Goal: Task Accomplishment & Management: Manage account settings

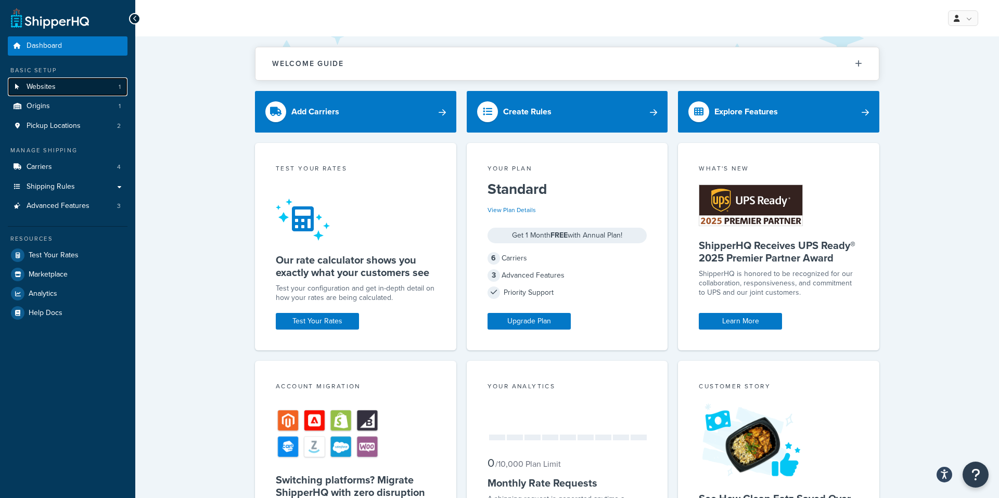
click at [53, 81] on link "Websites 1" at bounding box center [68, 86] width 120 height 19
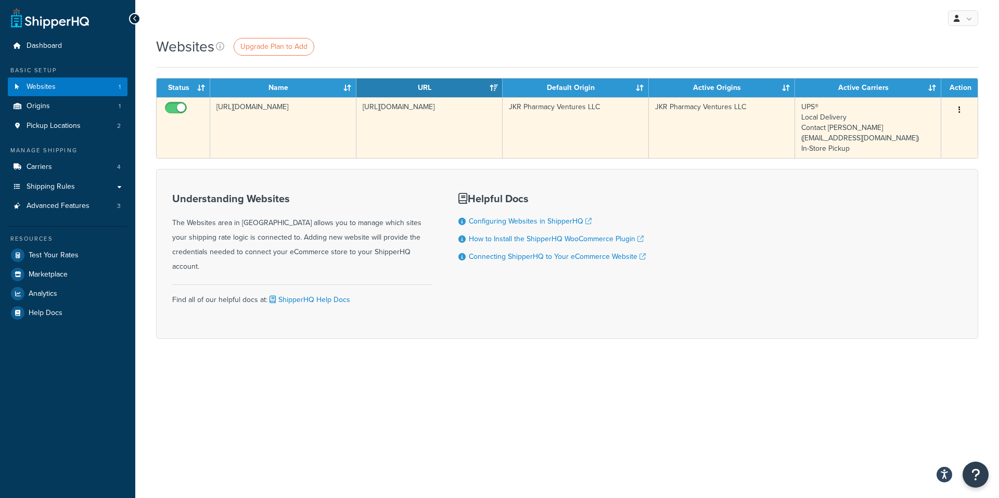
click at [961, 108] on button "button" at bounding box center [959, 110] width 15 height 17
click at [923, 126] on link "Edit" at bounding box center [917, 130] width 82 height 21
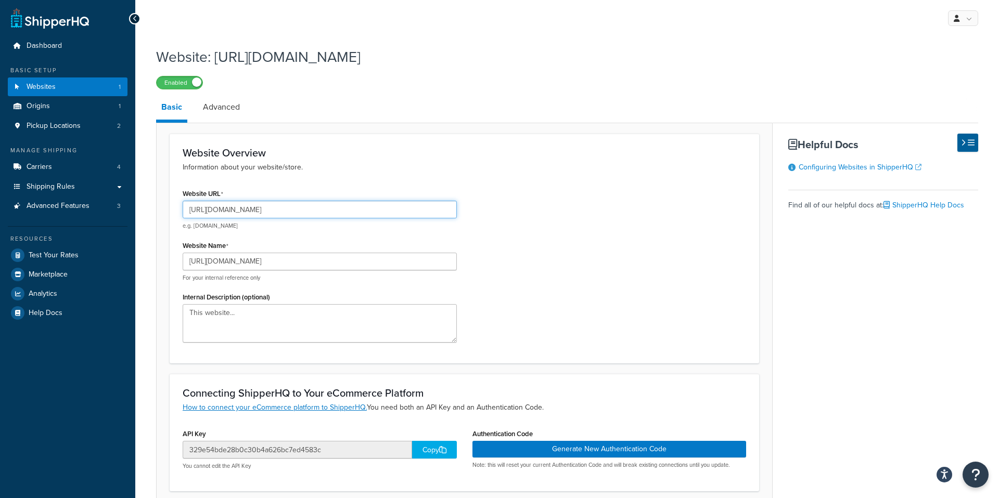
click at [371, 214] on input "[URL][DOMAIN_NAME]" at bounding box center [320, 210] width 274 height 18
click at [512, 214] on div "Website URL [DOMAIN_NAME] e.g. [DOMAIN_NAME] Website Name [URL][DOMAIN_NAME] Fo…" at bounding box center [464, 268] width 579 height 164
click at [318, 215] on input "[DOMAIN_NAME]" at bounding box center [320, 210] width 274 height 18
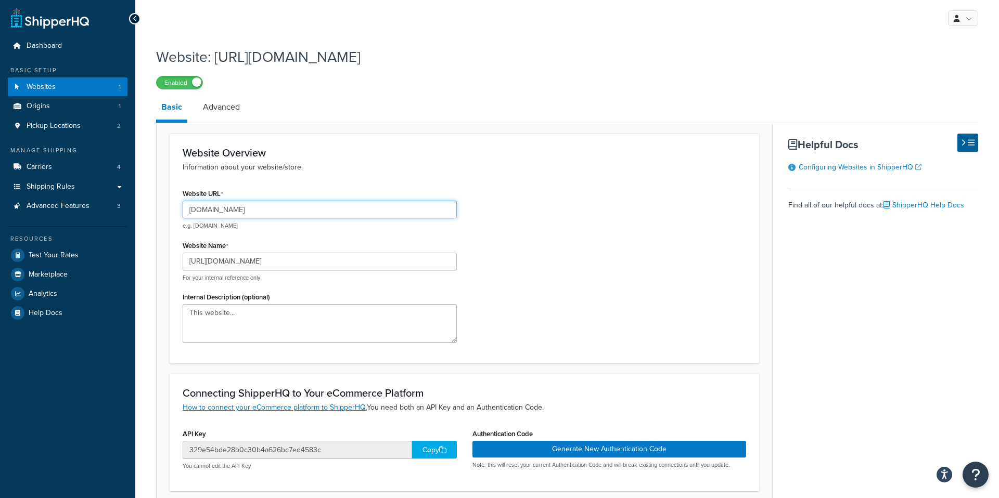
click at [318, 215] on input "[DOMAIN_NAME]" at bounding box center [320, 210] width 274 height 18
click at [263, 208] on input "[DOMAIN_NAME]" at bounding box center [320, 210] width 274 height 18
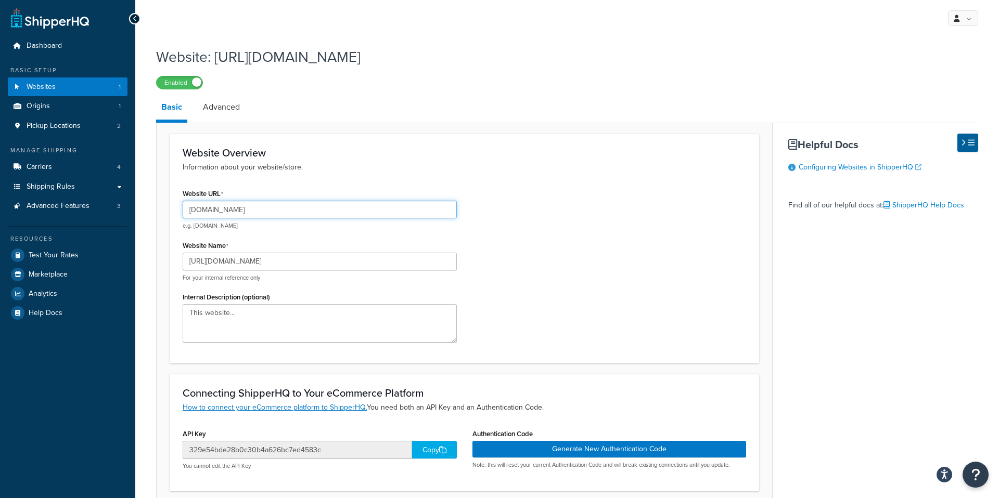
click at [263, 208] on input "[DOMAIN_NAME]" at bounding box center [320, 210] width 274 height 18
paste input "[URL][DOMAIN_NAME]"
type input "[URL][DOMAIN_NAME]"
click at [442, 227] on p "e.g. [DOMAIN_NAME]" at bounding box center [320, 226] width 274 height 8
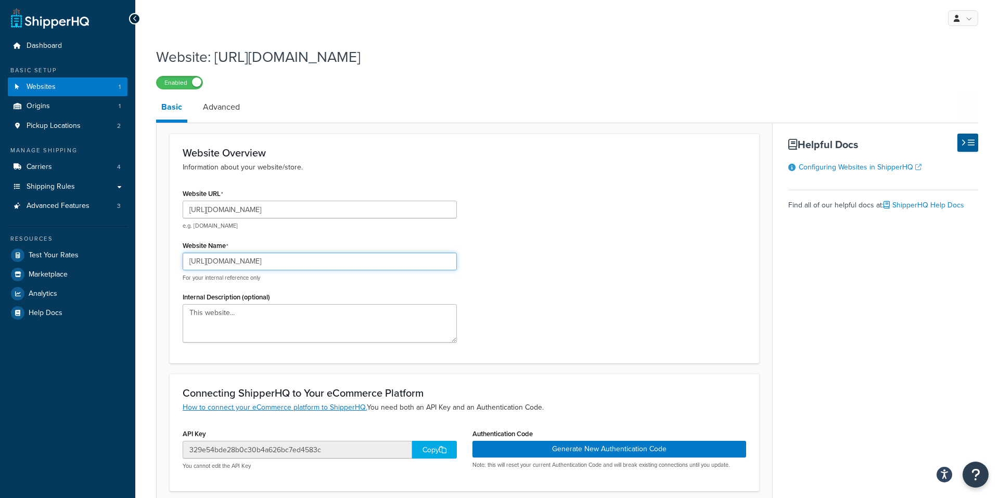
click at [334, 261] on input "[URL][DOMAIN_NAME]" at bounding box center [320, 262] width 274 height 18
paste input ".com/wp-admin"
type input "[URL][DOMAIN_NAME]"
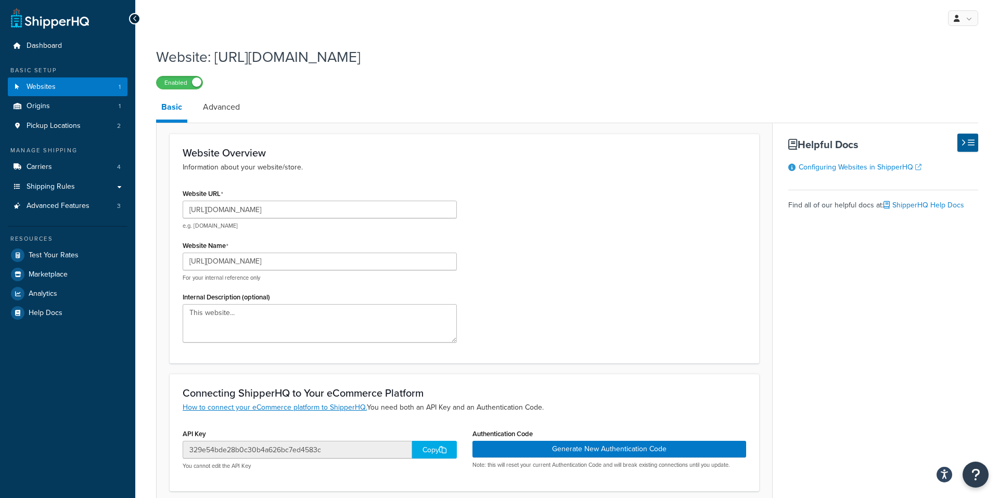
click at [579, 247] on div "Website URL [URL][DOMAIN_NAME] e.g. [DOMAIN_NAME] Website Name [URL][DOMAIN_NAM…" at bounding box center [464, 268] width 579 height 164
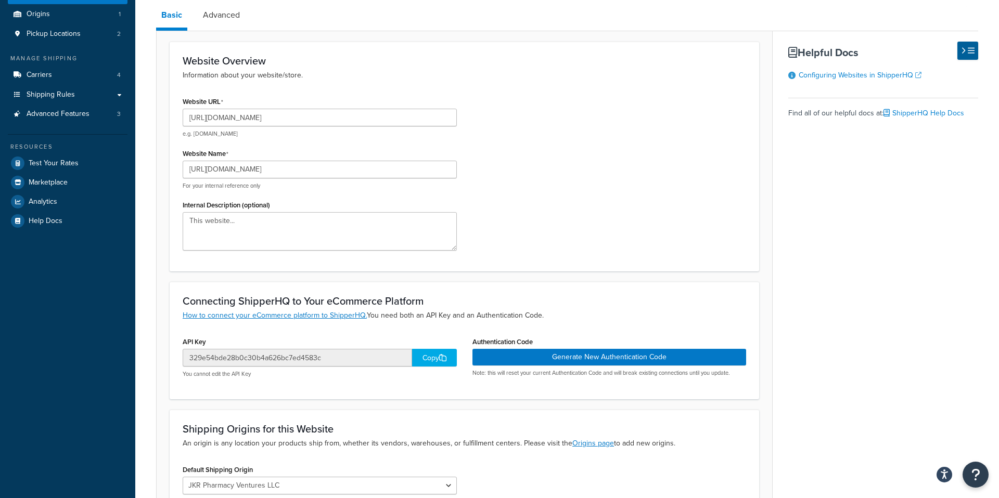
scroll to position [216, 0]
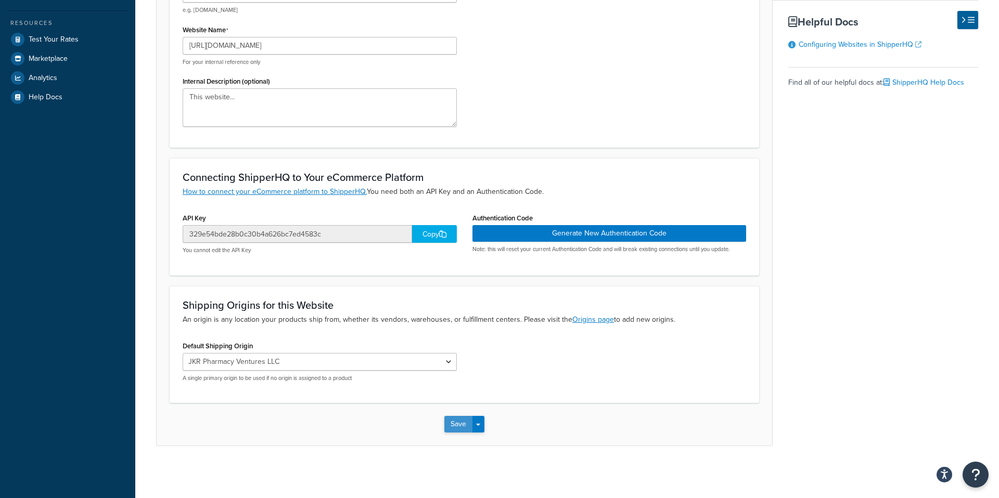
click at [463, 423] on button "Save" at bounding box center [458, 424] width 28 height 17
